Goal: Find specific page/section: Find specific page/section

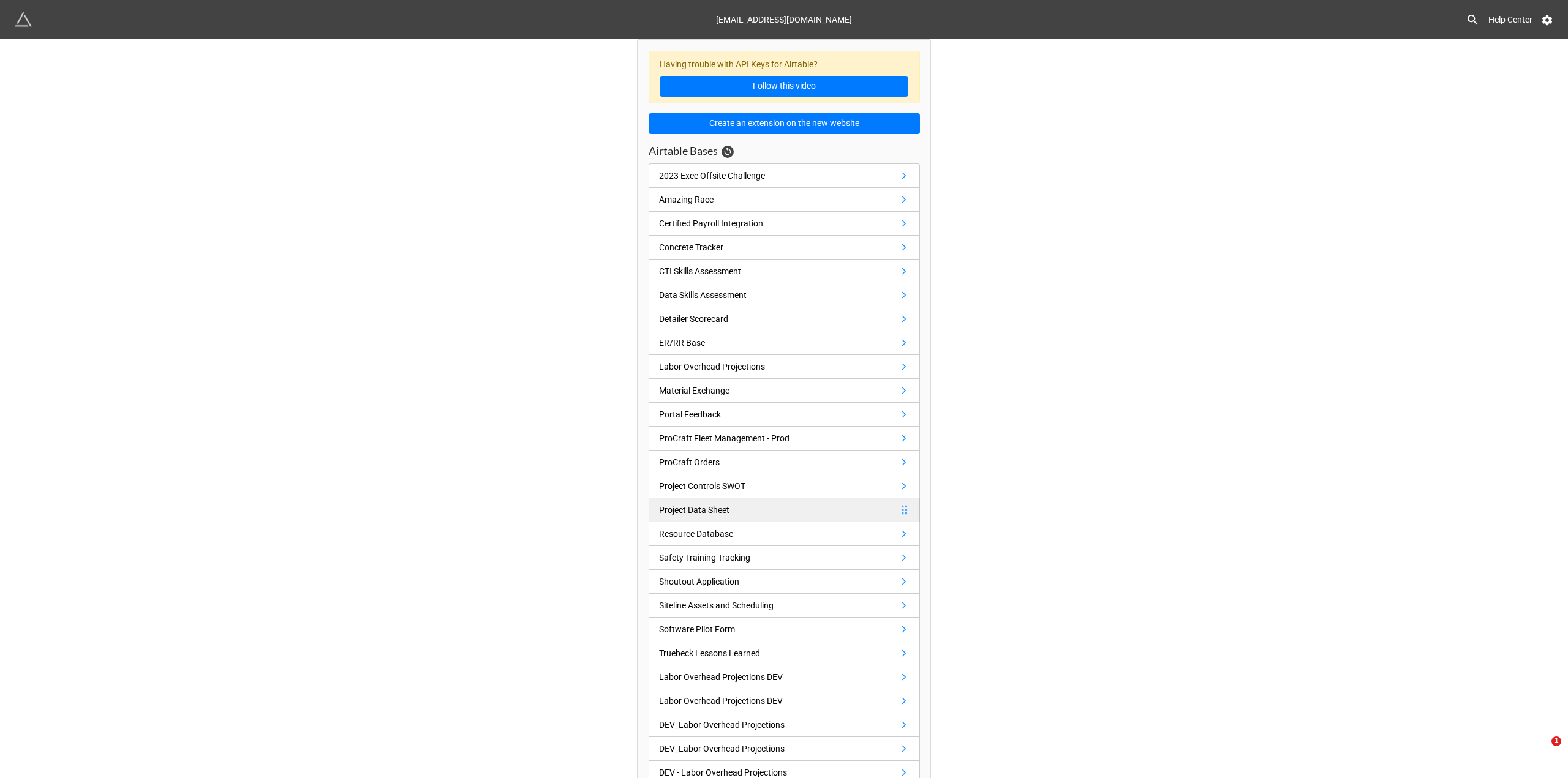
click at [801, 507] on link "Project Data Sheet" at bounding box center [784, 510] width 271 height 24
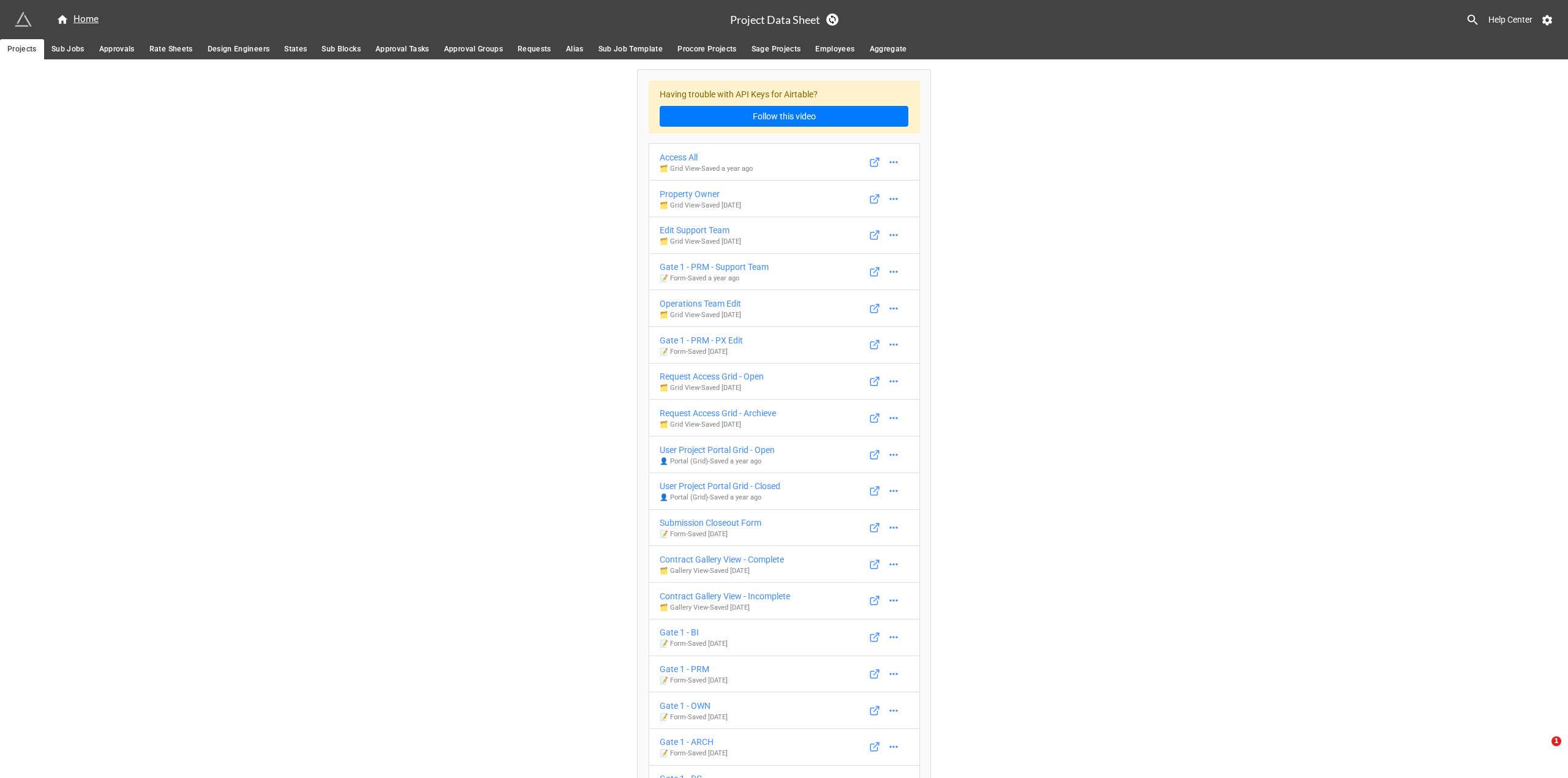
click at [680, 157] on div "Access All" at bounding box center [706, 157] width 93 height 14
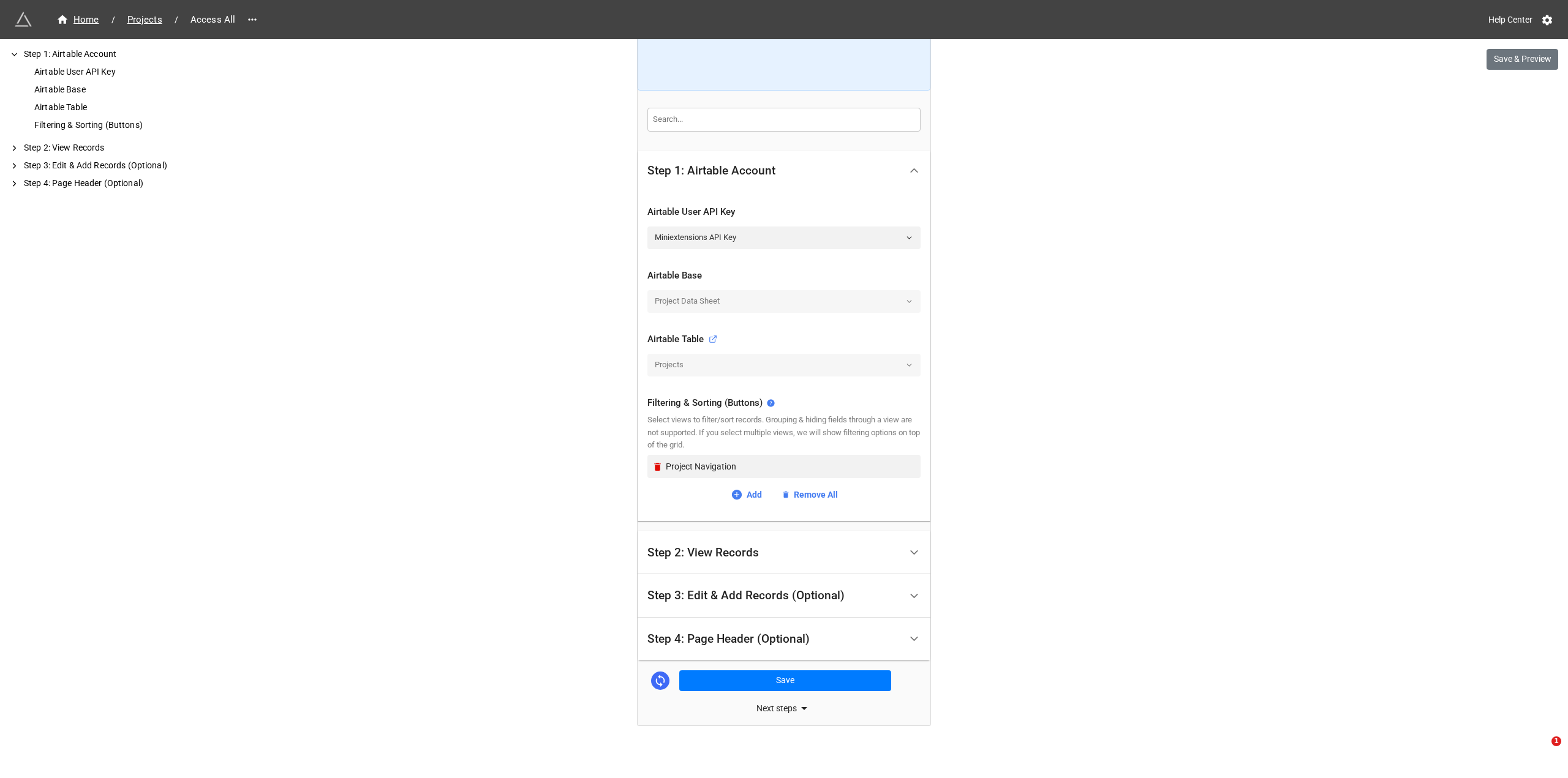
scroll to position [142, 0]
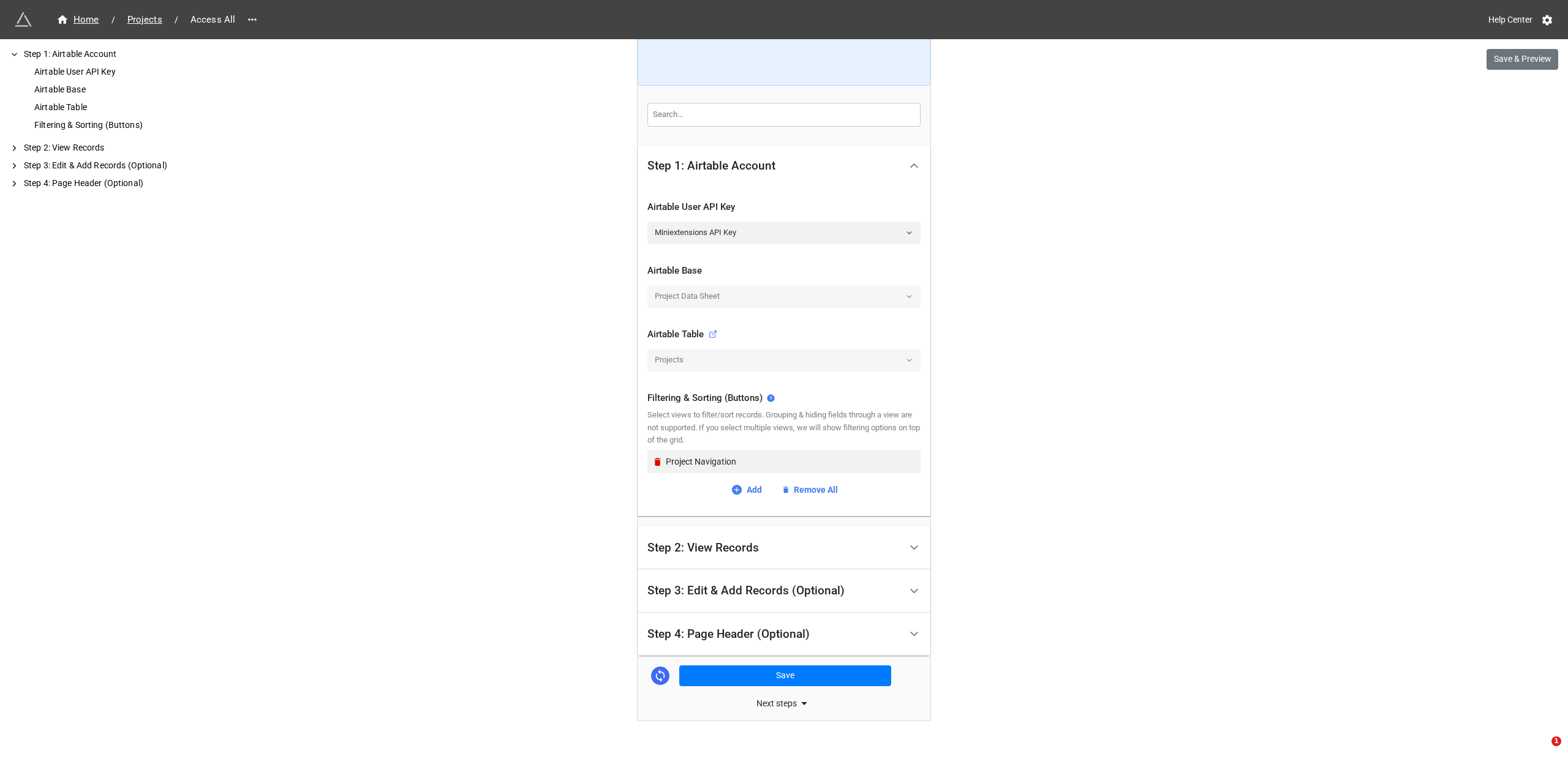
click at [873, 542] on div "Step 2: View Records" at bounding box center [774, 547] width 253 height 29
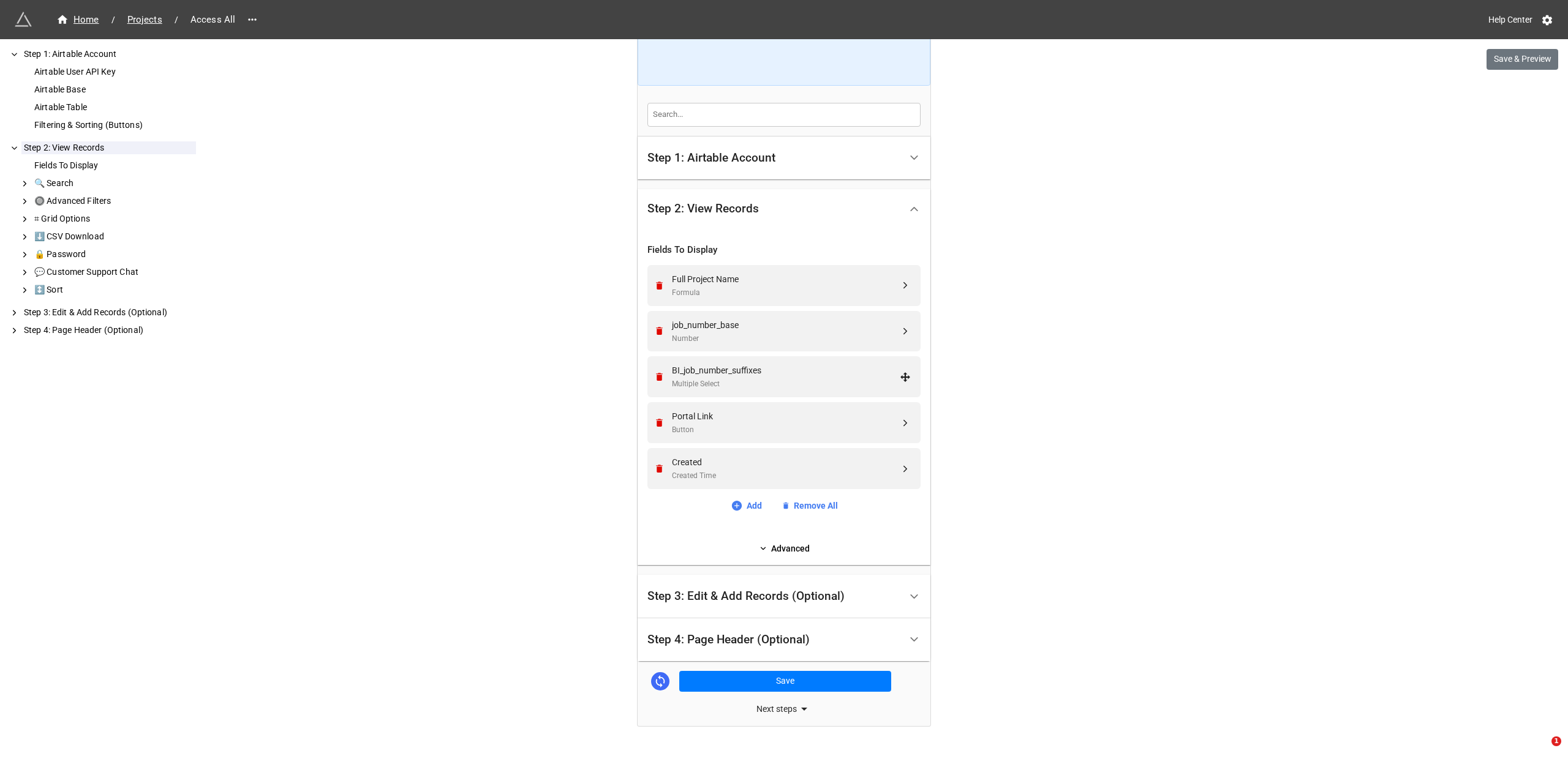
scroll to position [0, 0]
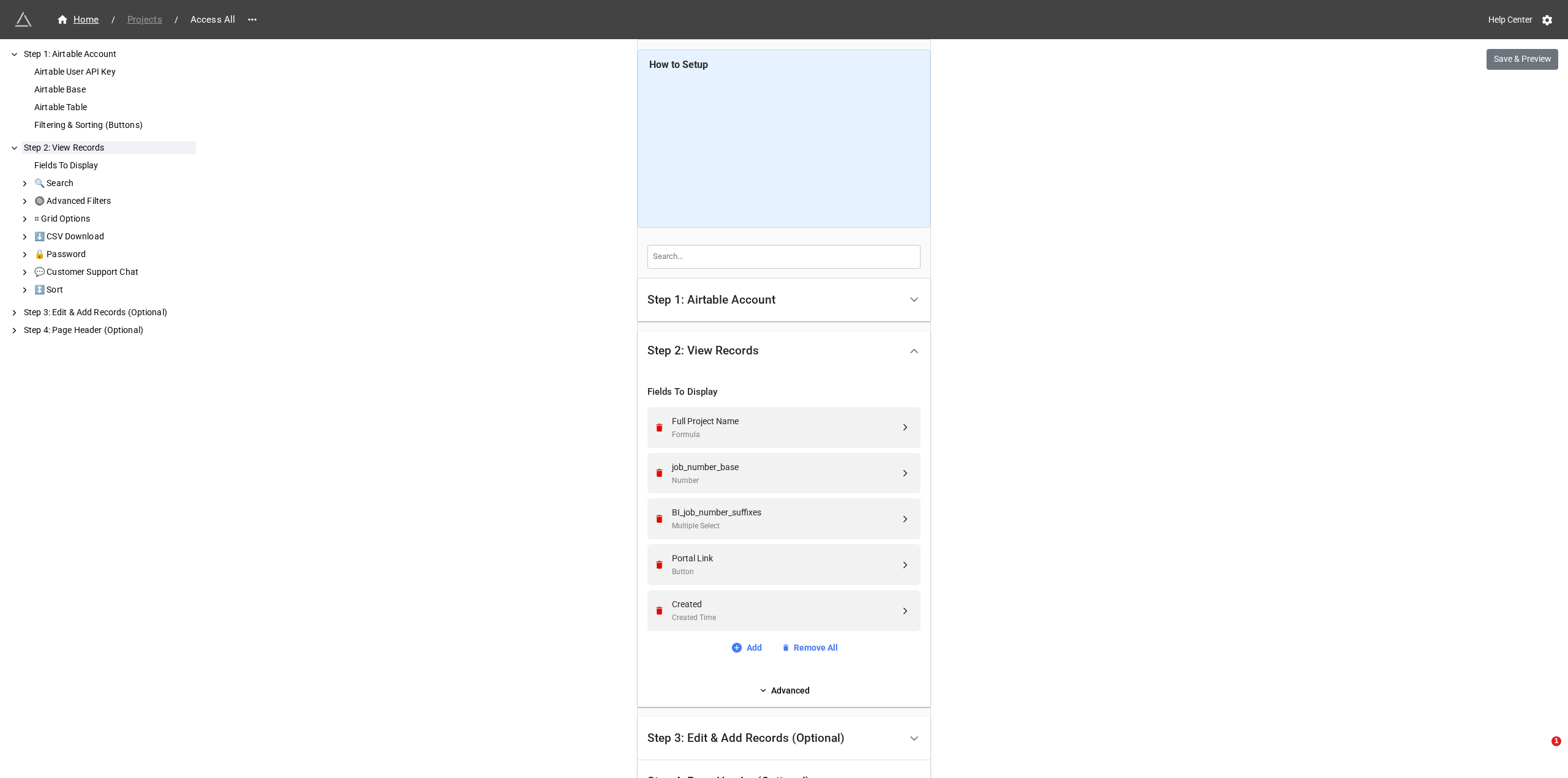
click at [154, 17] on span "Projects" at bounding box center [144, 20] width 50 height 14
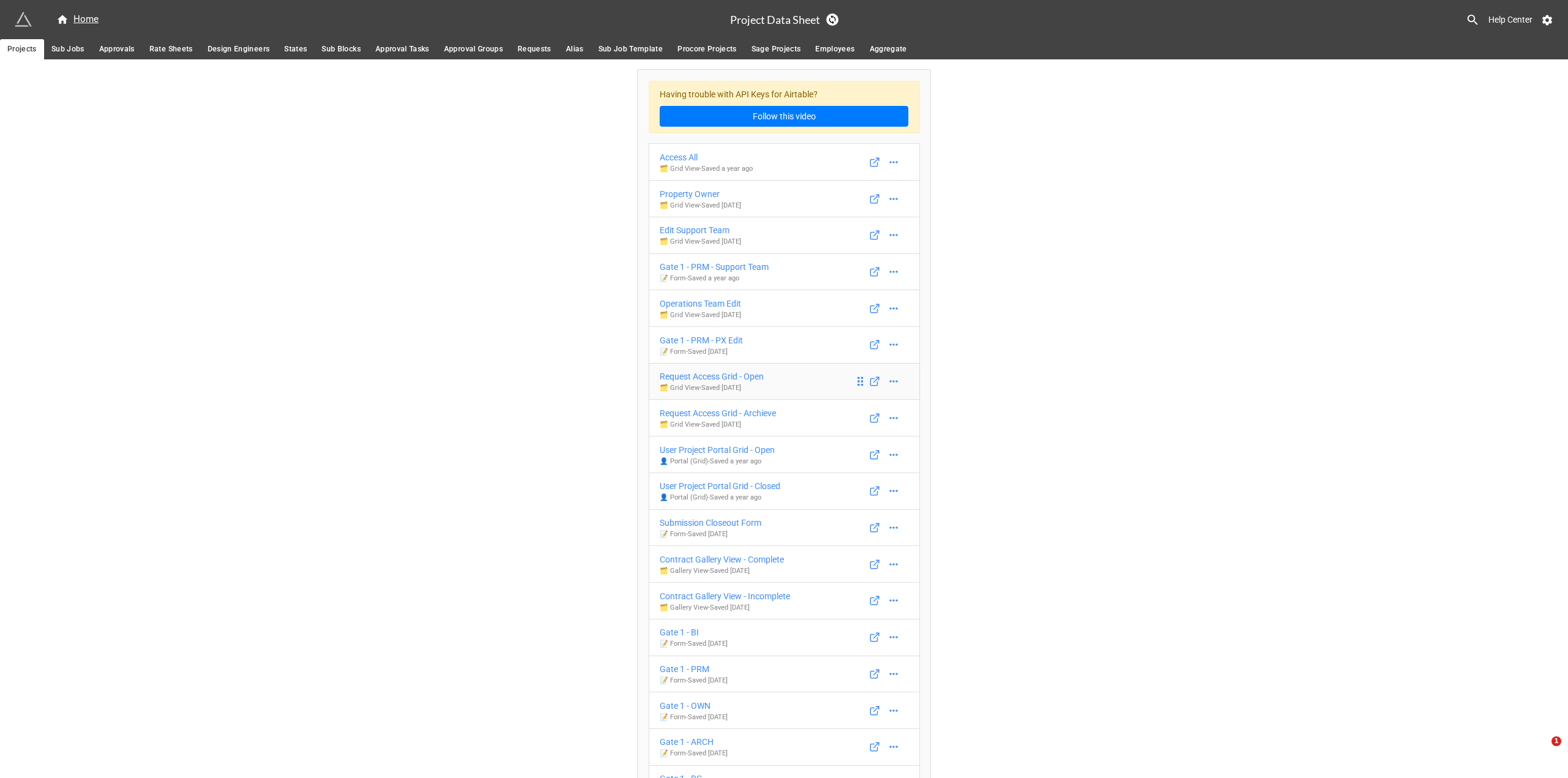
click at [724, 378] on div "Request Access Grid - Open" at bounding box center [711, 376] width 104 height 14
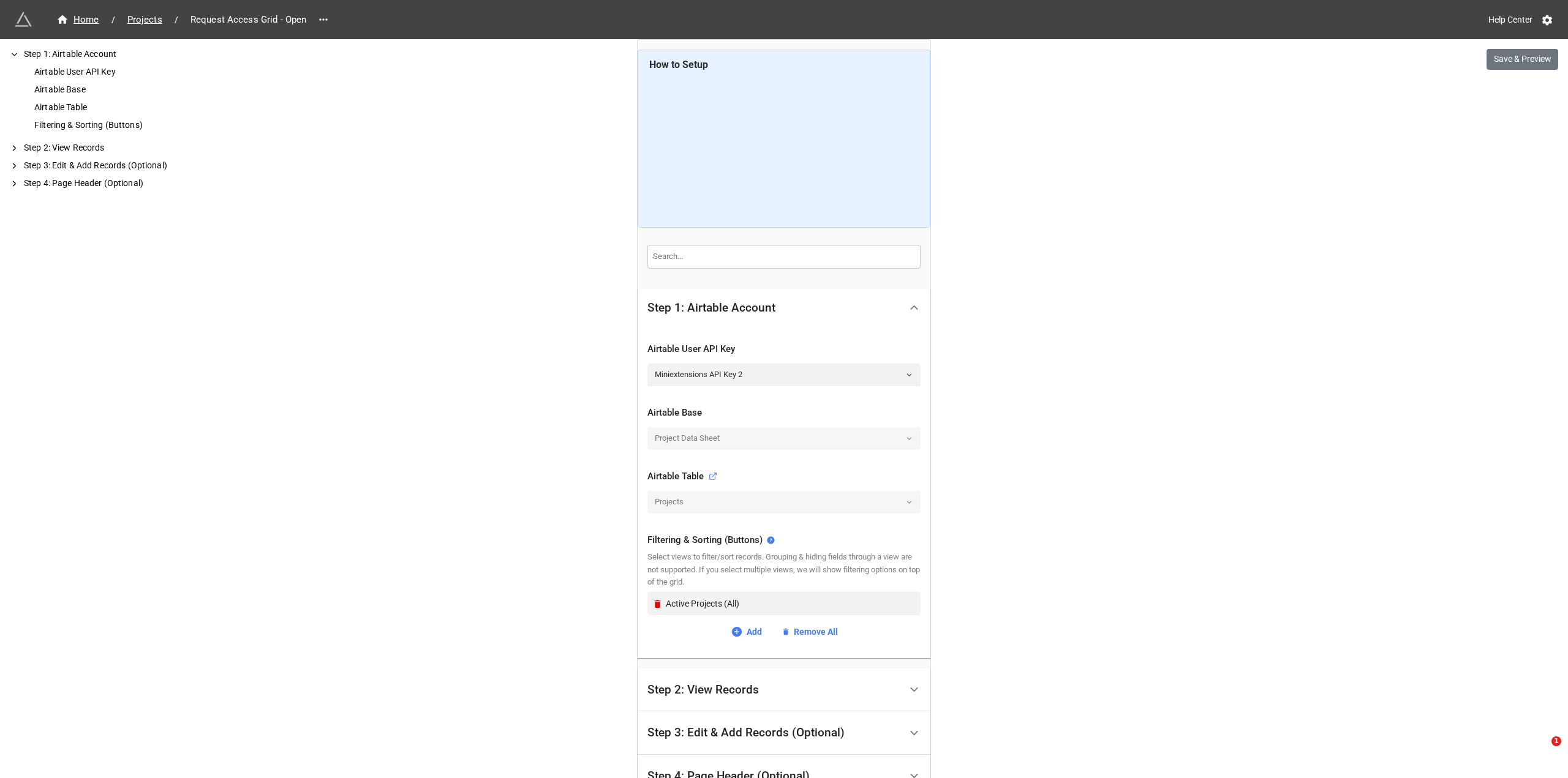
scroll to position [122, 0]
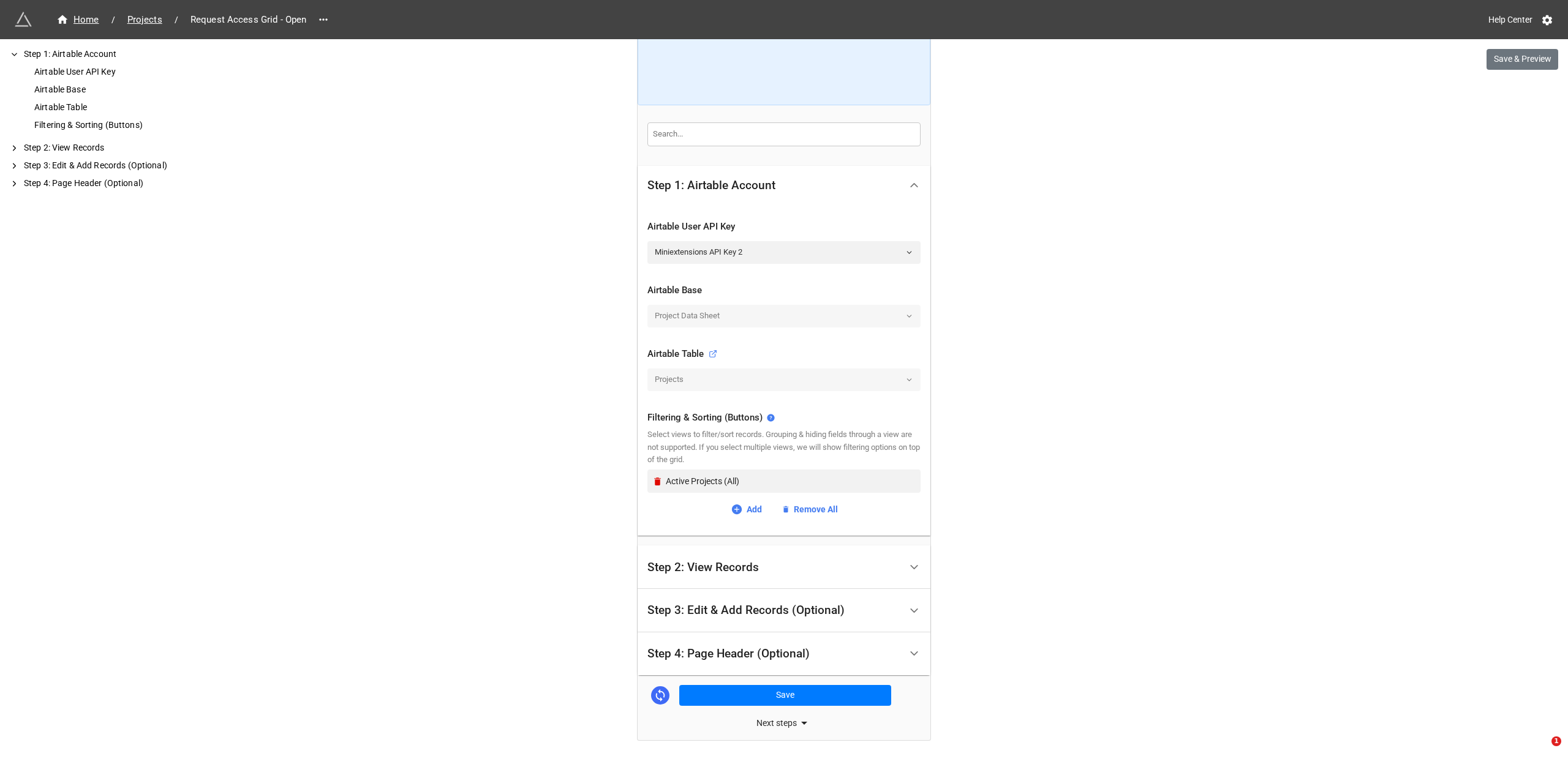
click at [838, 567] on div "Step 2: View Records" at bounding box center [774, 567] width 253 height 29
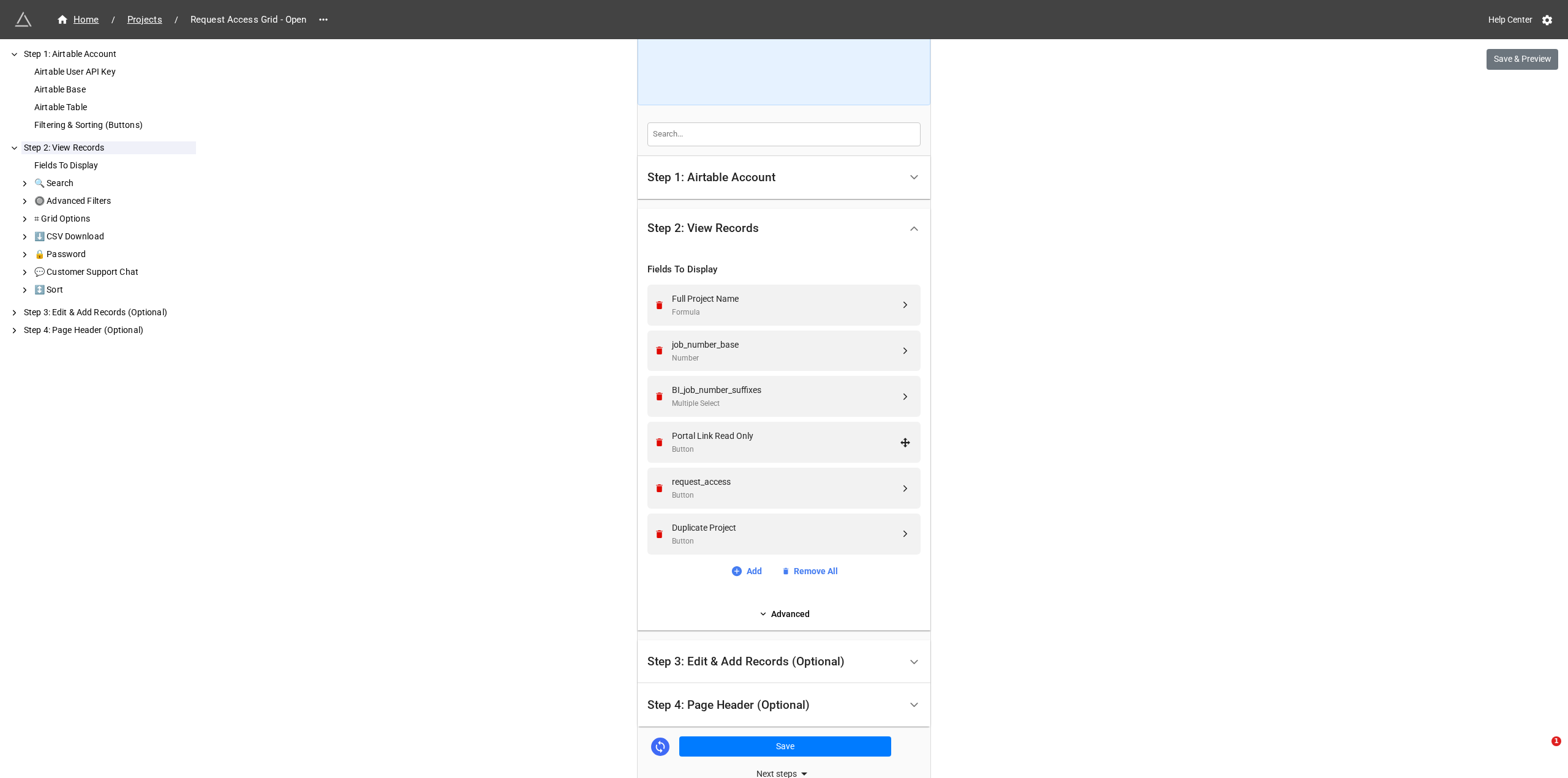
scroll to position [0, 0]
